Goal: Task Accomplishment & Management: Use online tool/utility

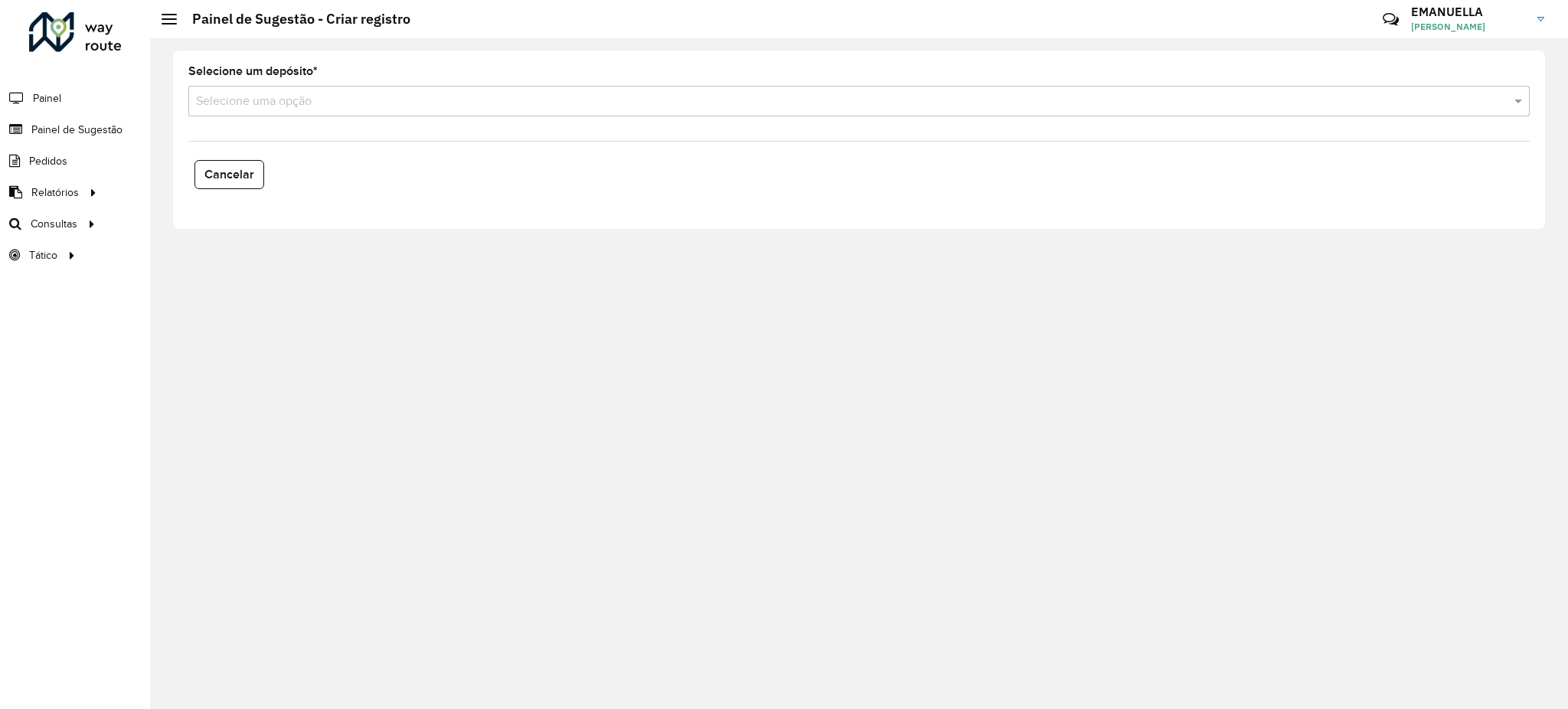
click at [459, 109] on input "text" at bounding box center [844, 102] width 1296 height 18
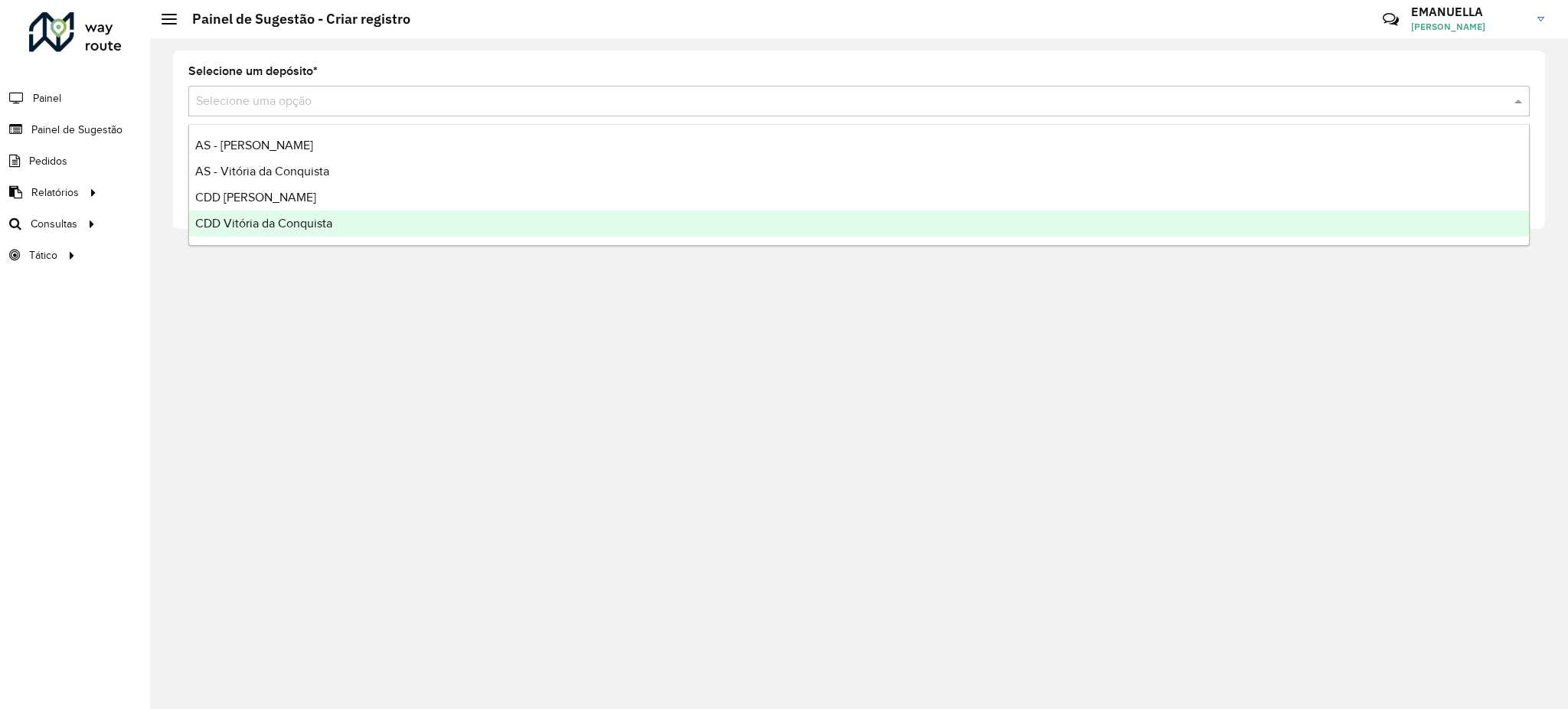
click at [322, 230] on div "CDD Vitória da Conquista" at bounding box center [859, 224] width 1341 height 26
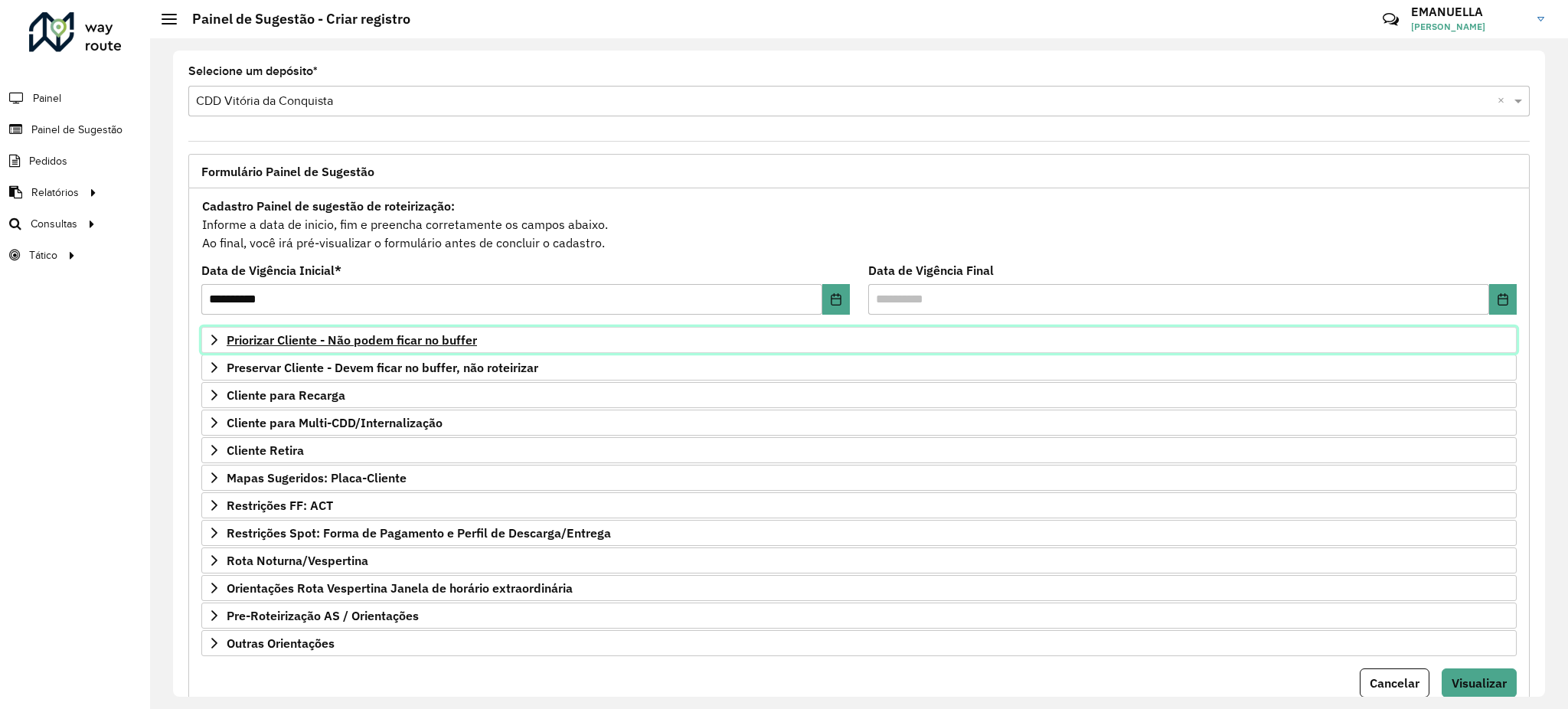
click at [346, 335] on span "Priorizar Cliente - Não podem ficar no buffer" at bounding box center [351, 339] width 250 height 12
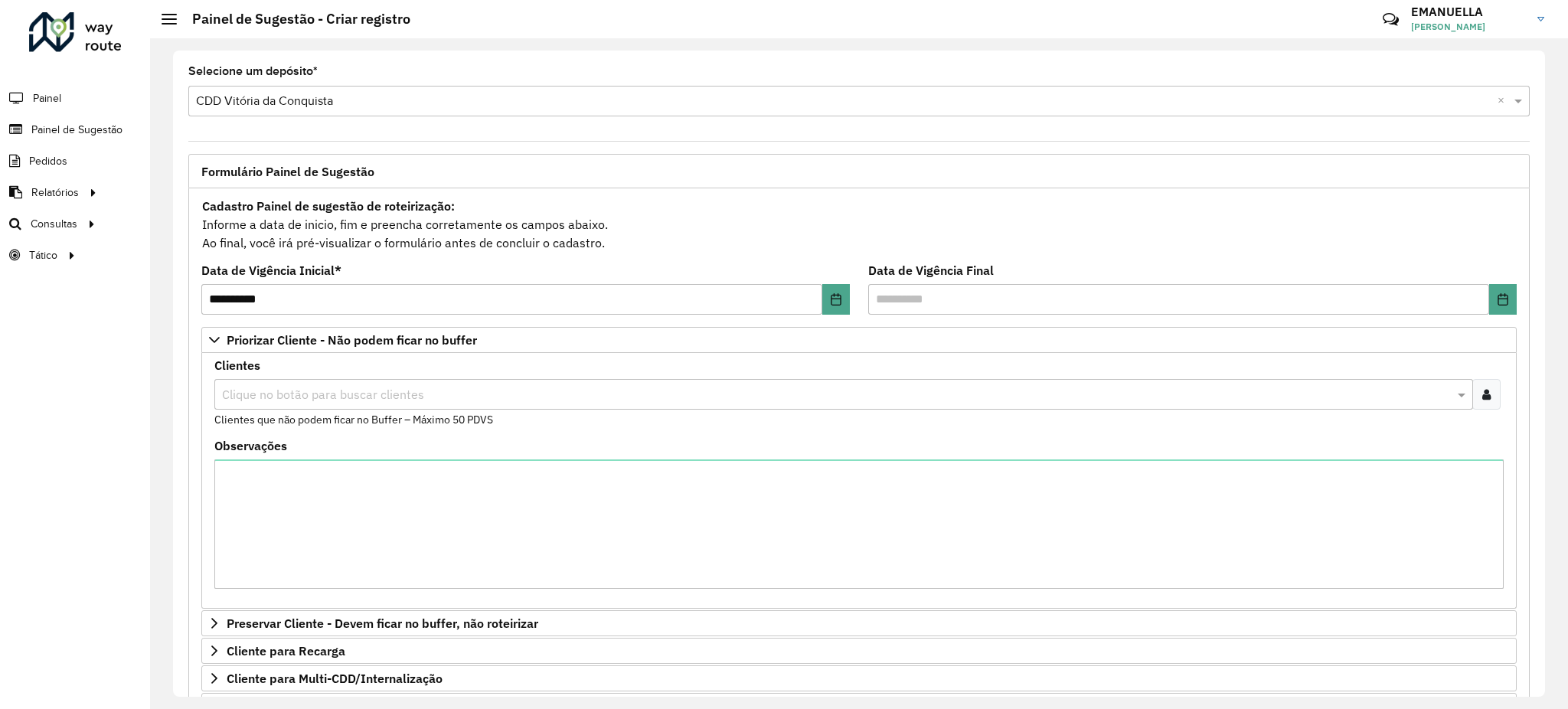
click at [366, 396] on input "text" at bounding box center [836, 394] width 1236 height 18
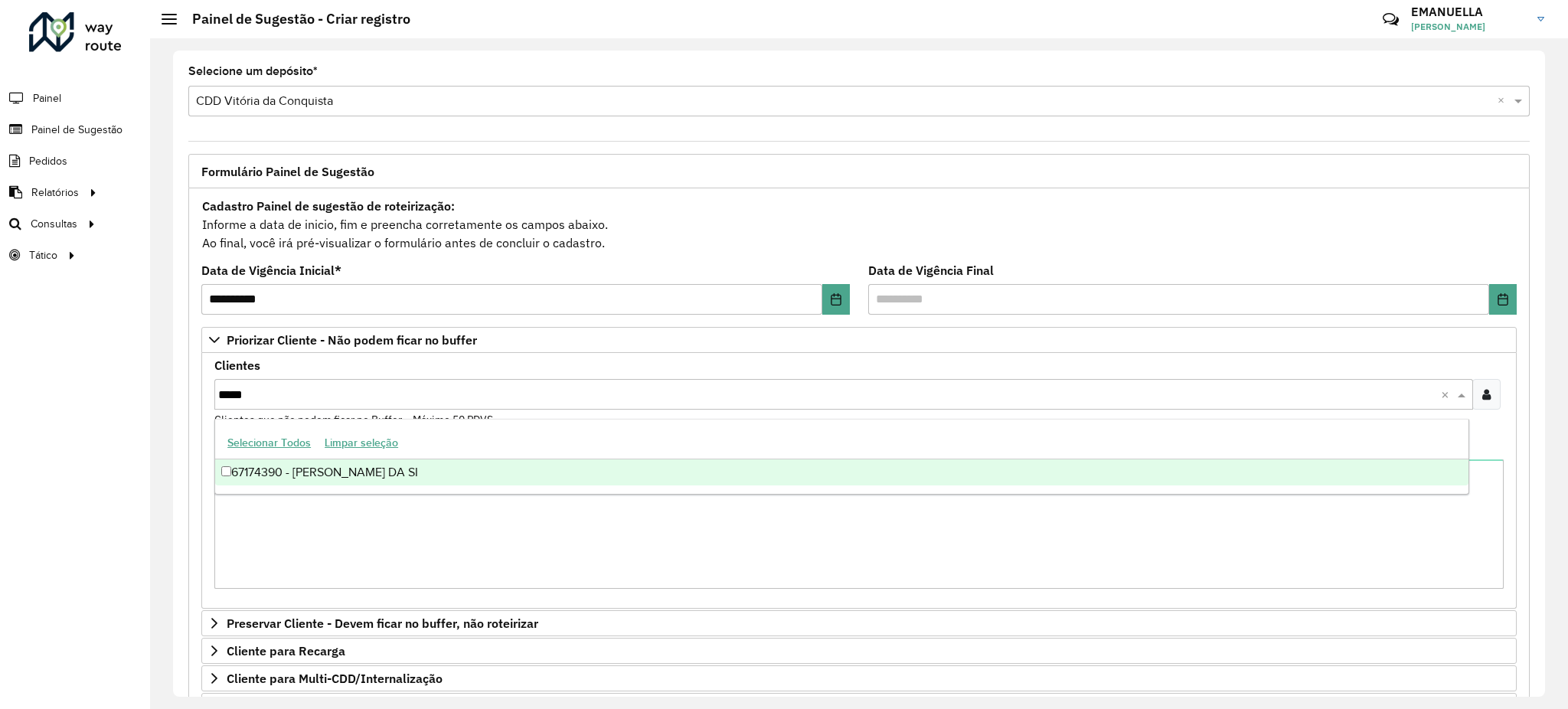
type input "*****"
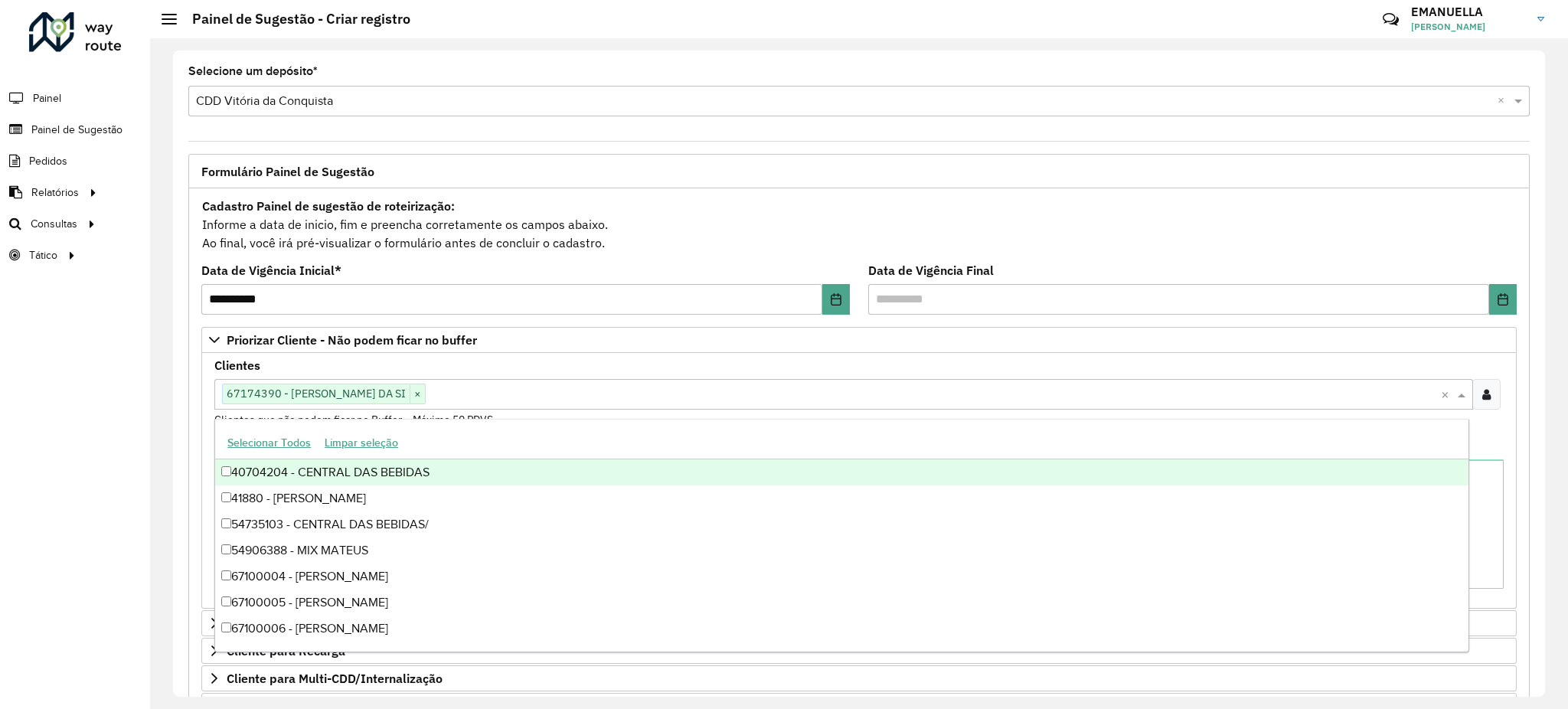
click at [215, 414] on div "Clientes Clique no botão para buscar clientes 67174390 - [PERSON_NAME] DA SI × …" at bounding box center [859, 394] width 1290 height 68
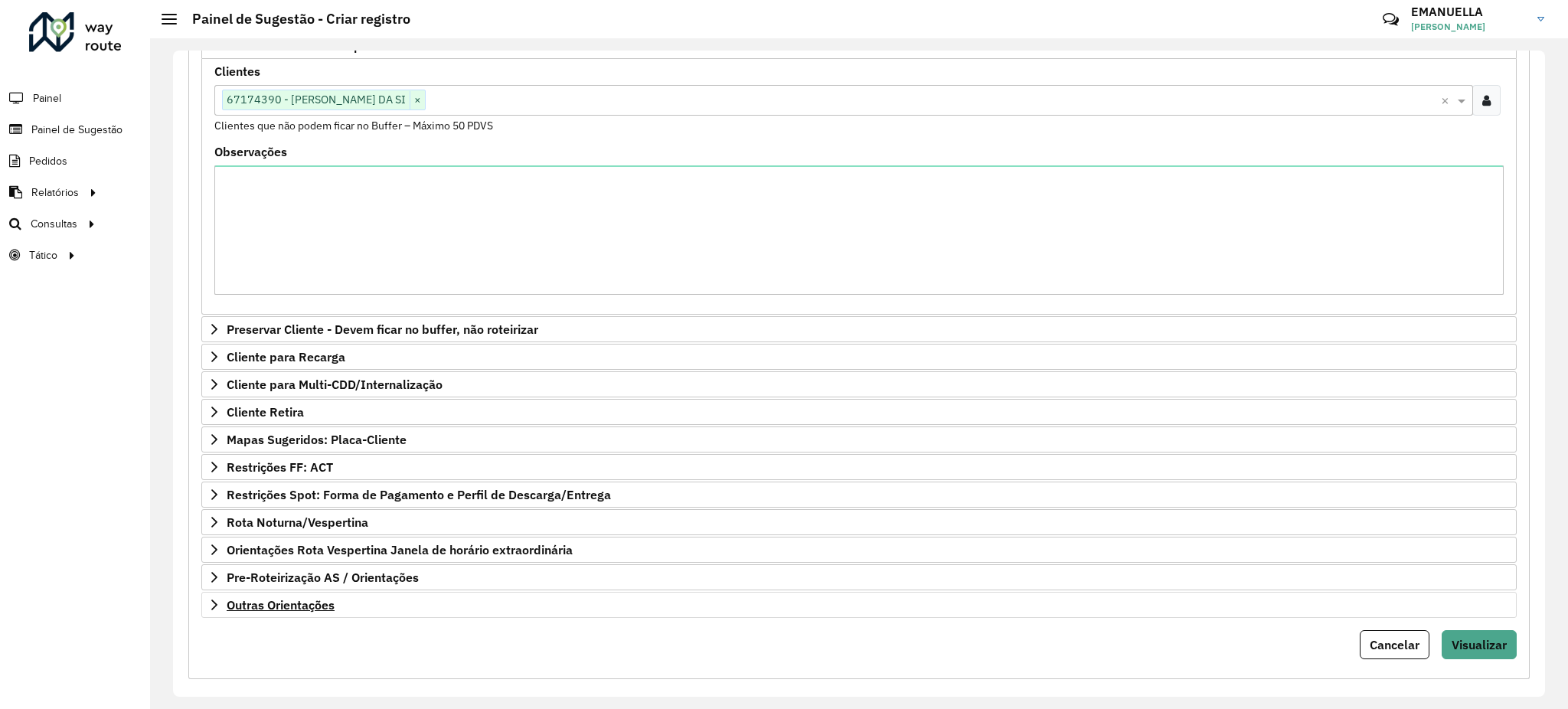
scroll to position [313, 0]
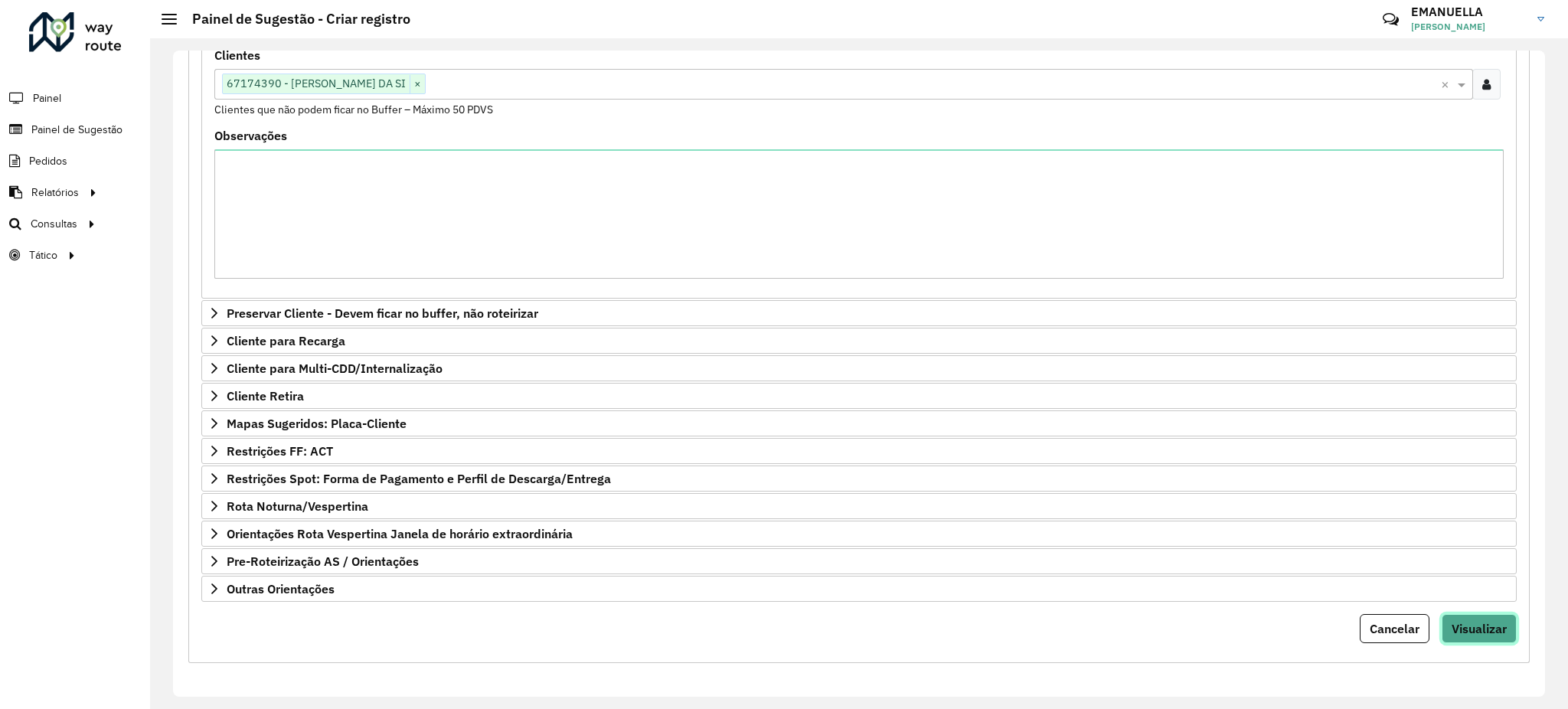
click at [1480, 637] on button "Visualizar" at bounding box center [1479, 628] width 75 height 29
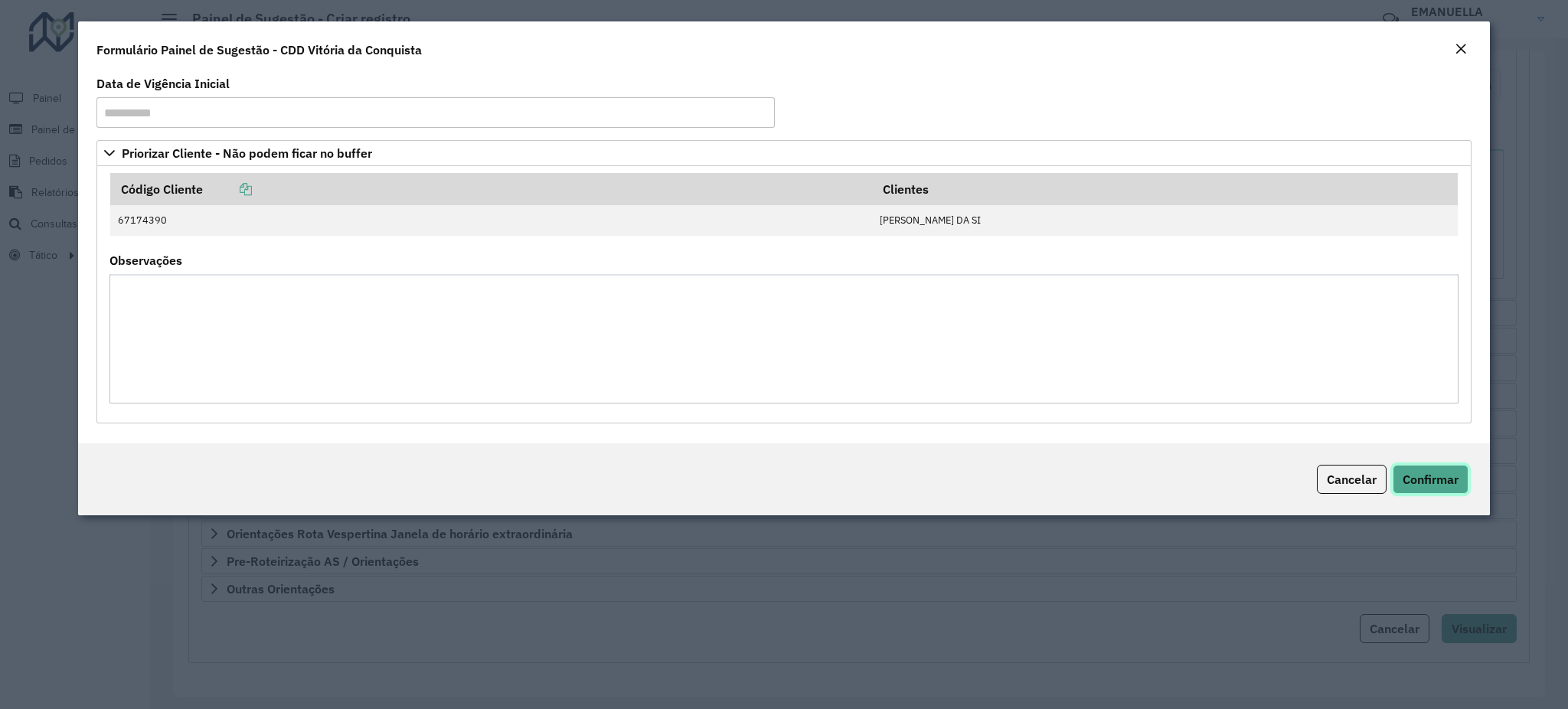
click at [1422, 482] on span "Confirmar" at bounding box center [1431, 479] width 55 height 15
